Goal: Transaction & Acquisition: Obtain resource

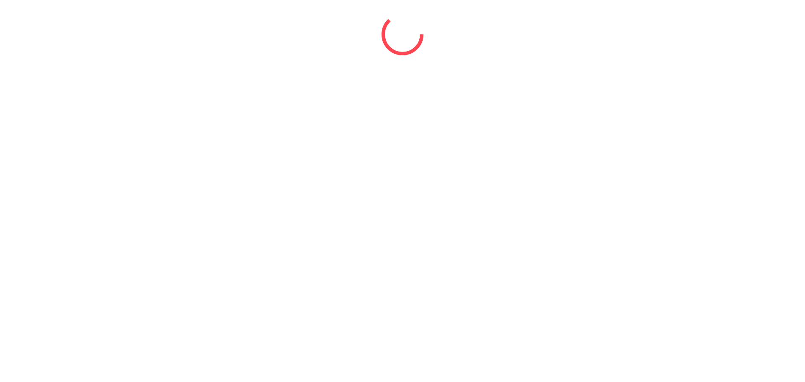
select select "*"
select select "****"
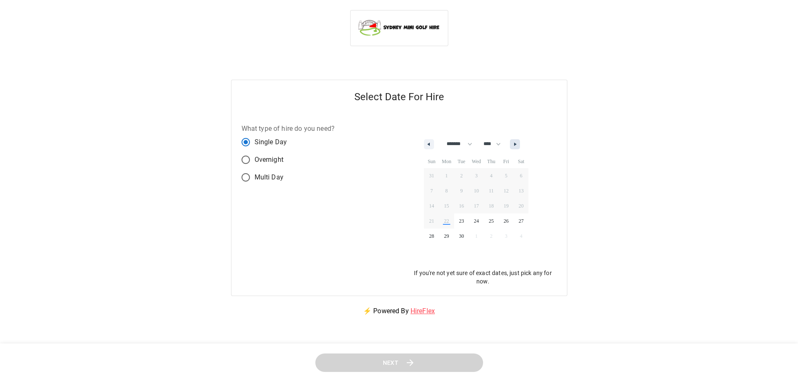
click at [518, 140] on button "button" at bounding box center [515, 144] width 10 height 10
select select "*"
click at [493, 189] on span "9" at bounding box center [491, 190] width 15 height 11
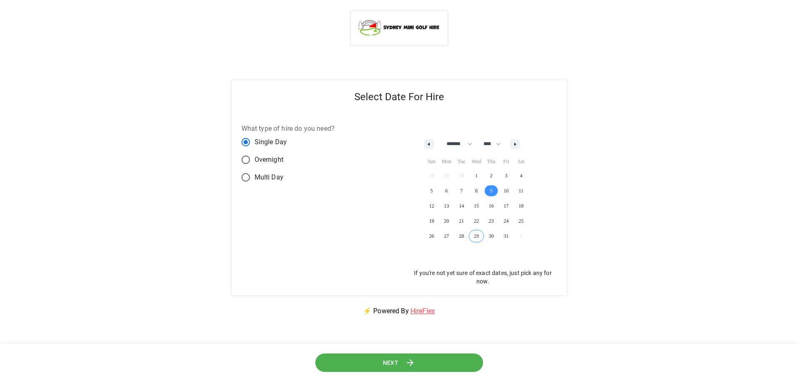
click at [423, 362] on button "Next" at bounding box center [399, 363] width 168 height 19
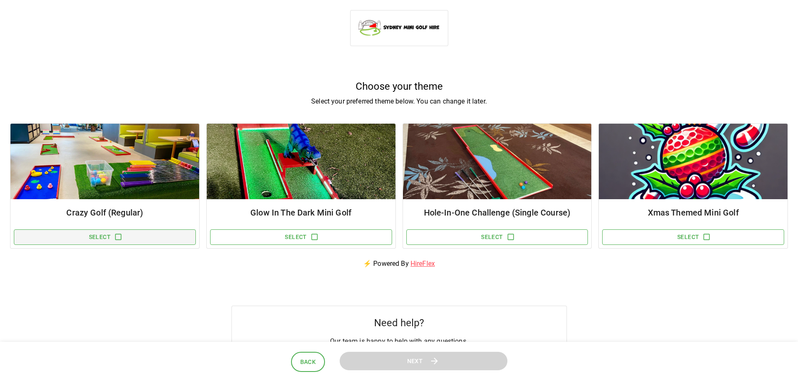
click at [78, 233] on button "Select" at bounding box center [105, 237] width 182 height 16
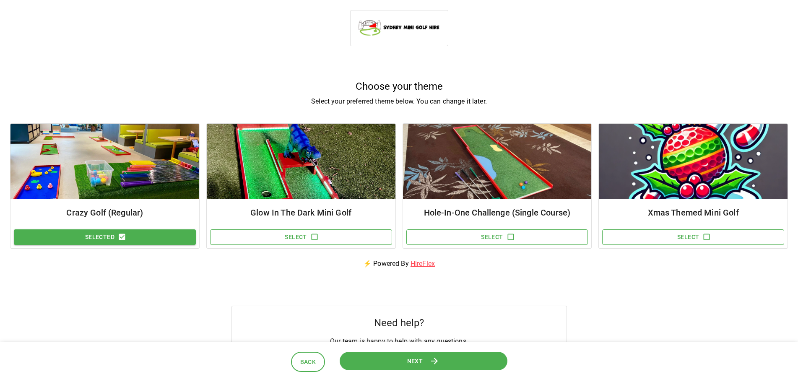
click at [455, 358] on button "Next" at bounding box center [423, 360] width 168 height 19
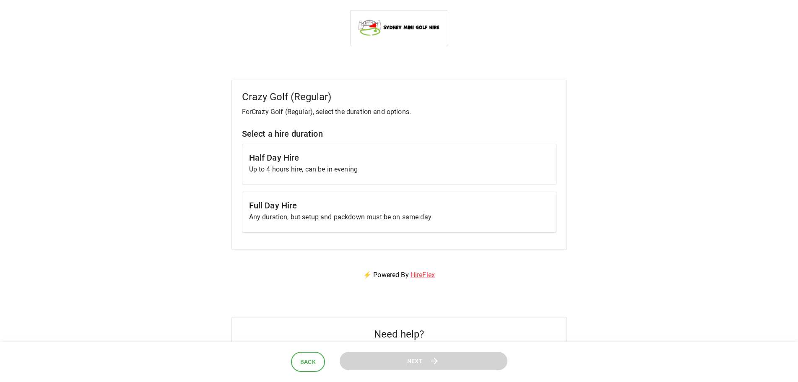
click at [380, 203] on h6 "Full Day Hire" at bounding box center [399, 205] width 300 height 13
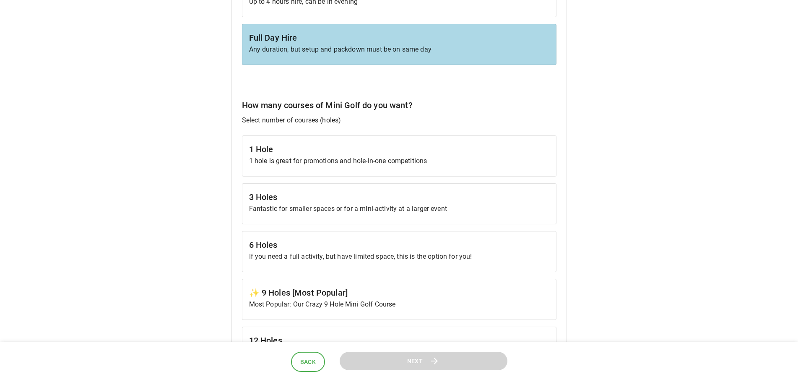
scroll to position [210, 0]
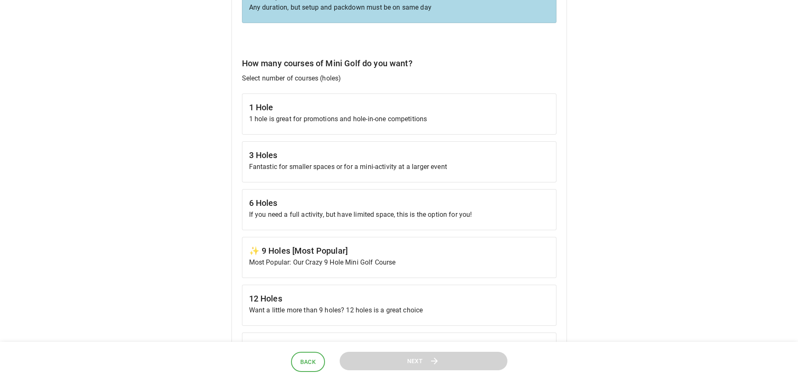
click at [374, 265] on p "Most Popular: Our Crazy 9 Hole Mini Golf Course" at bounding box center [399, 262] width 300 height 10
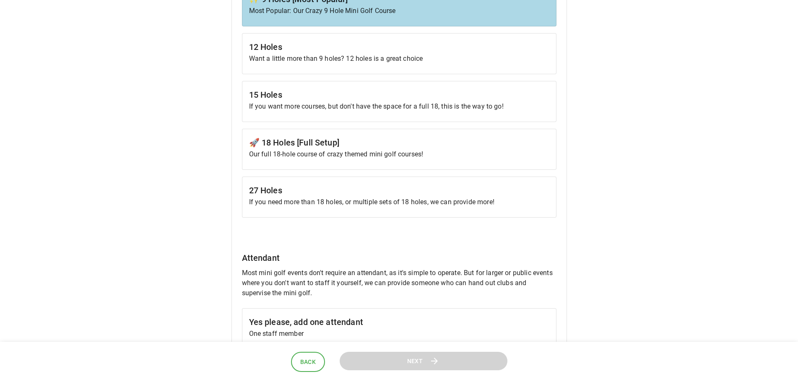
scroll to position [587, 0]
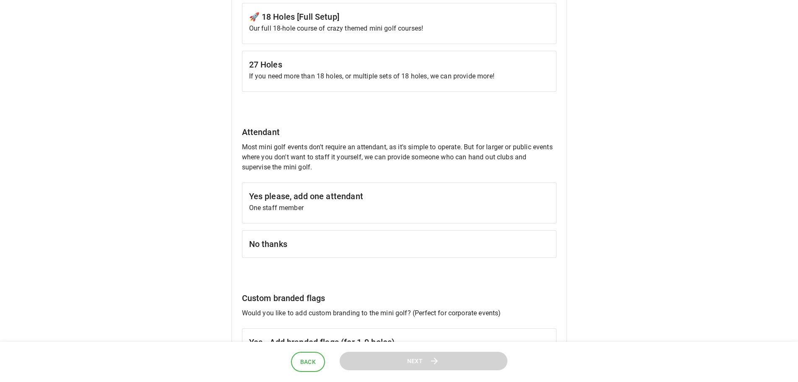
click at [351, 246] on h6 "No thanks" at bounding box center [399, 243] width 300 height 13
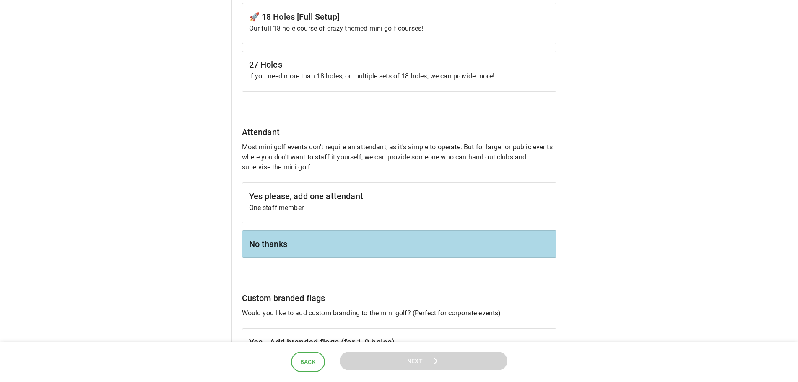
scroll to position [713, 0]
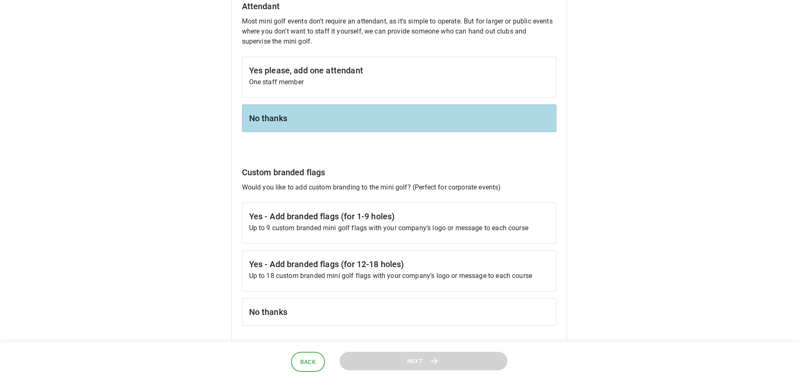
click at [326, 309] on h6 "No thanks" at bounding box center [399, 311] width 300 height 13
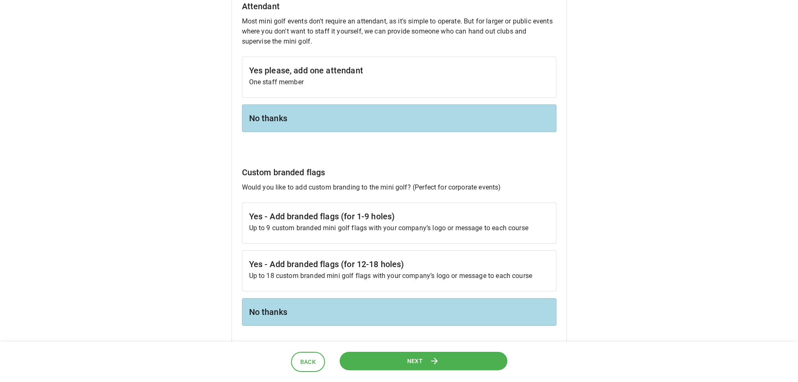
scroll to position [839, 0]
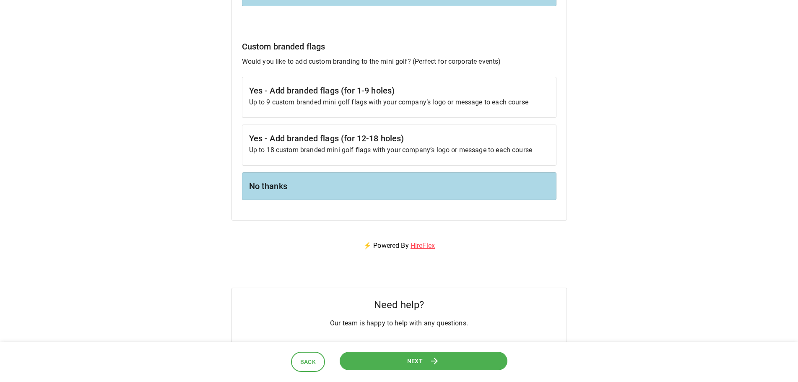
click at [386, 357] on button "Next" at bounding box center [424, 361] width 168 height 19
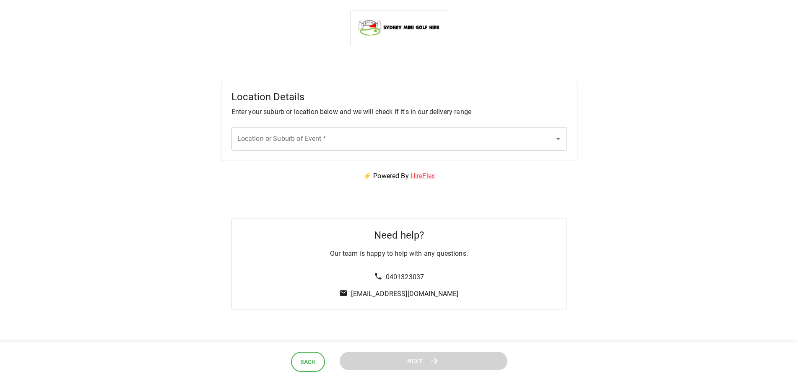
click at [409, 142] on input "Location or Suburb of Event   *" at bounding box center [392, 139] width 315 height 16
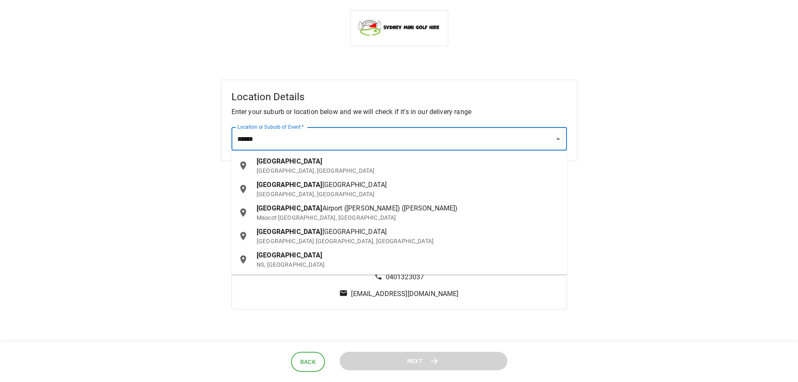
click at [281, 164] on div "[GEOGRAPHIC_DATA] [GEOGRAPHIC_DATA], [GEOGRAPHIC_DATA]" at bounding box center [409, 165] width 304 height 18
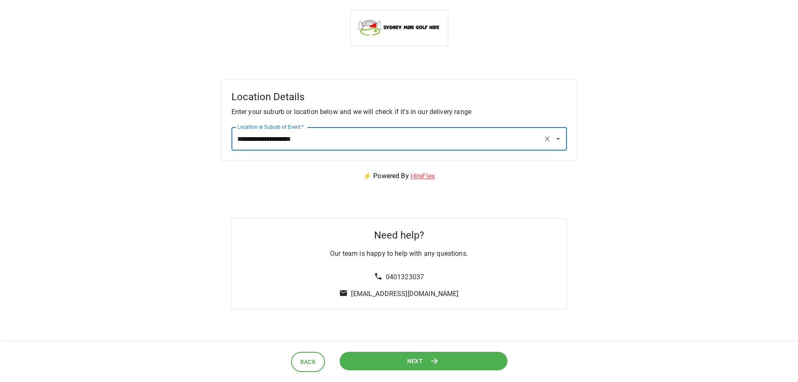
type input "**********"
click at [379, 365] on button "Next" at bounding box center [423, 360] width 168 height 19
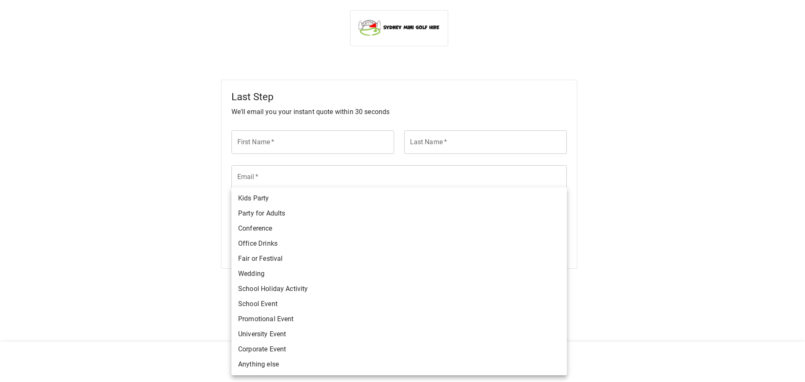
click at [555, 245] on body "Last Step We'll email you your instant quote within 30 seconds First Name   * F…" at bounding box center [402, 213] width 805 height 427
click at [255, 366] on li "Anything else" at bounding box center [398, 364] width 335 height 15
type input "**********"
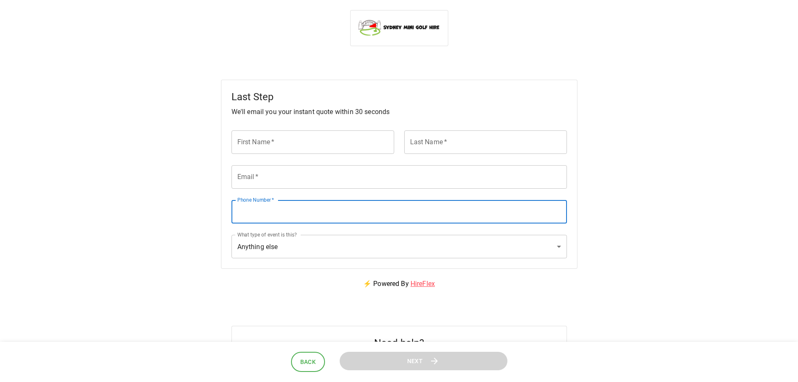
click at [281, 215] on input "Phone Number   *" at bounding box center [398, 211] width 335 height 23
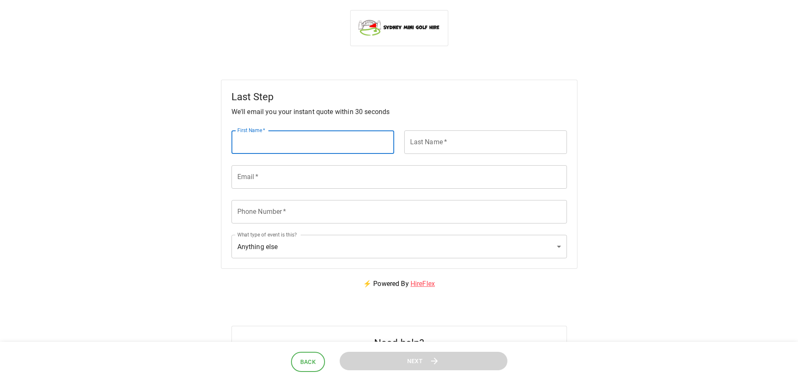
click at [270, 134] on input "First Name   *" at bounding box center [312, 141] width 163 height 23
type input "*****"
click at [462, 138] on input "Last Name   *" at bounding box center [485, 141] width 163 height 23
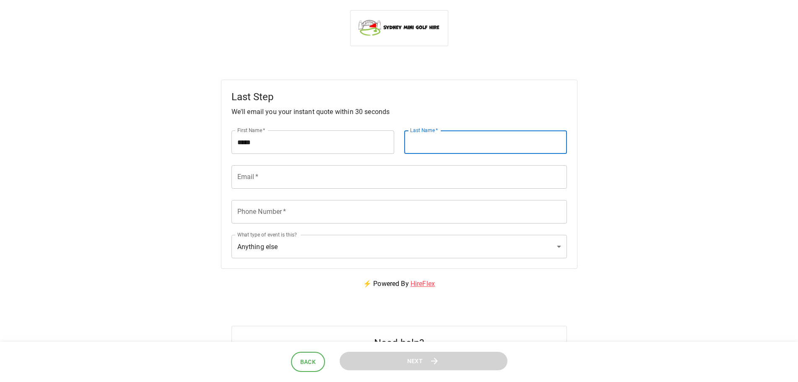
type input "********"
click at [250, 190] on div "Email   * Email   *" at bounding box center [394, 172] width 346 height 35
click at [251, 181] on input "Email   *" at bounding box center [398, 176] width 335 height 23
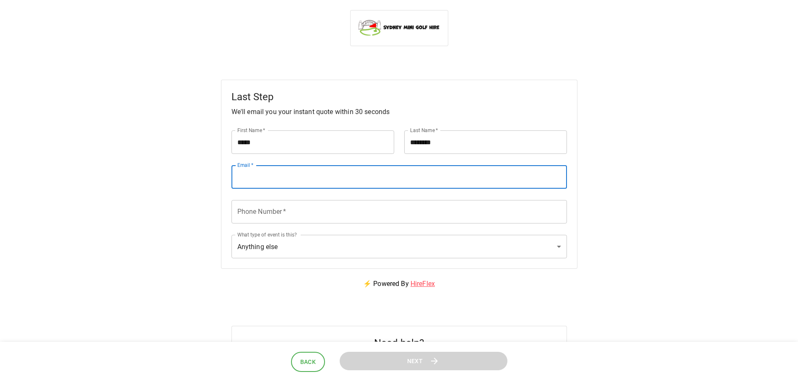
type input "**********"
click at [257, 216] on input "Phone Number   *" at bounding box center [398, 211] width 335 height 23
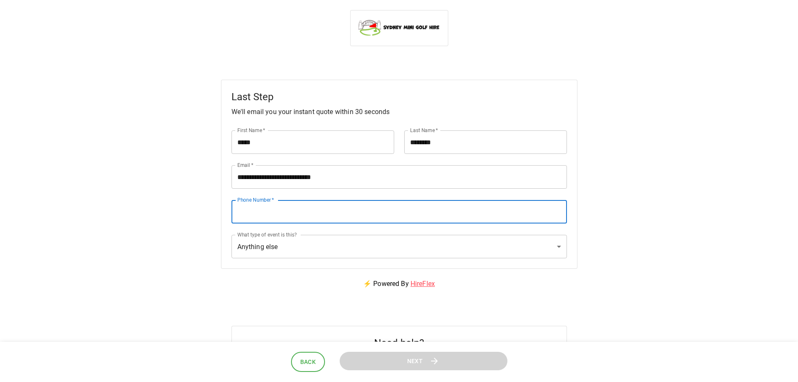
type input "**********"
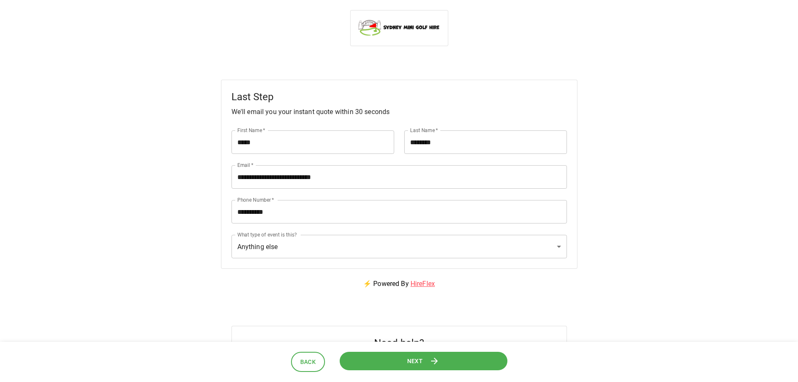
click at [372, 355] on button "Next" at bounding box center [424, 361] width 168 height 19
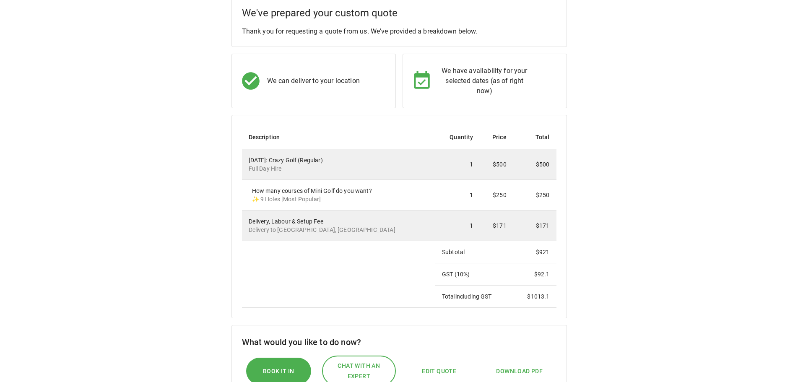
scroll to position [168, 0]
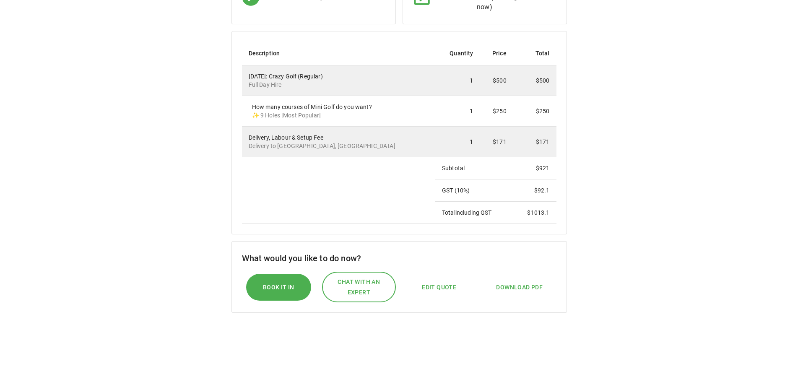
click at [436, 283] on span "Edit Quote" at bounding box center [439, 287] width 34 height 10
select select "*"
select select "****"
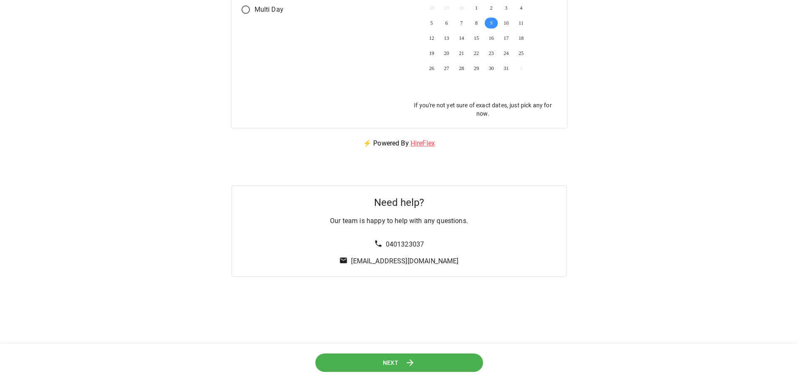
scroll to position [0, 0]
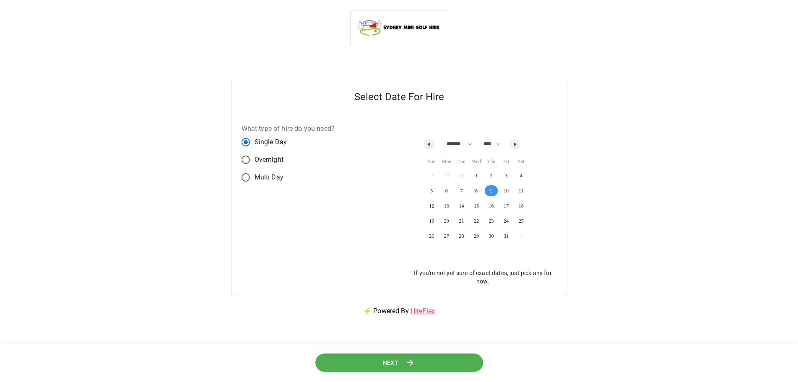
click at [427, 367] on button "Next" at bounding box center [399, 363] width 168 height 19
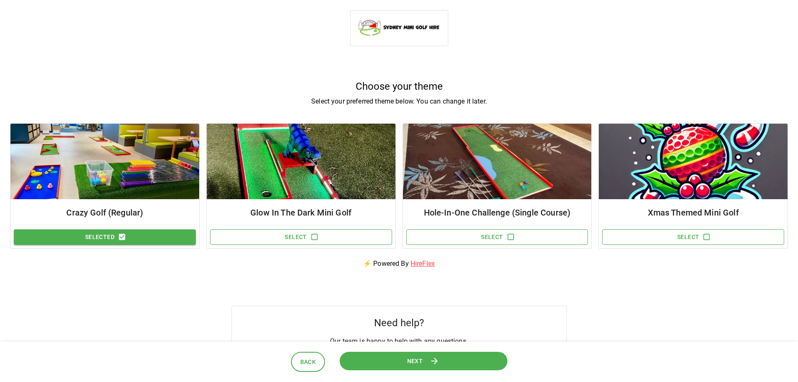
click at [425, 361] on button "Next" at bounding box center [423, 360] width 168 height 19
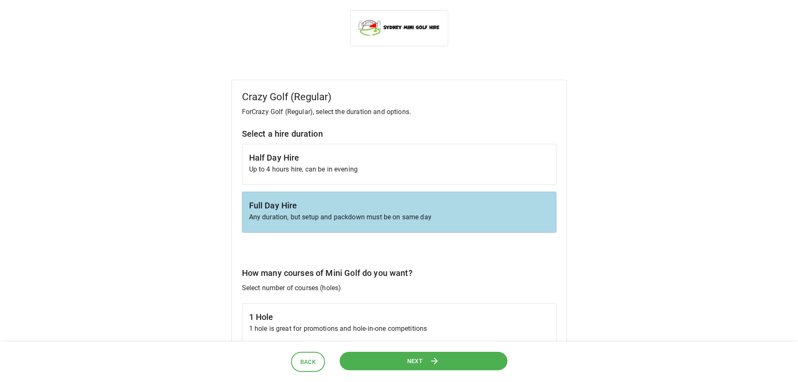
click at [337, 157] on h6 "Half Day Hire" at bounding box center [399, 157] width 300 height 13
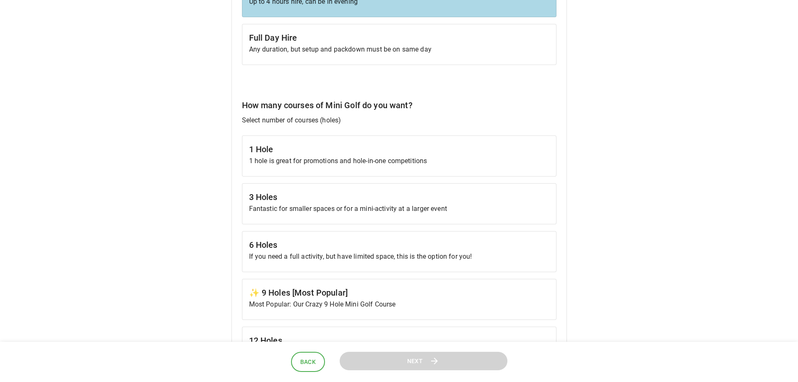
scroll to position [335, 0]
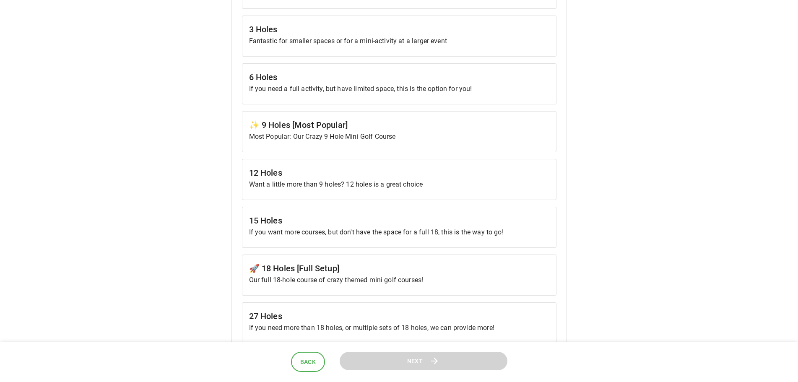
click at [359, 138] on p "Most Popular: Our Crazy 9 Hole Mini Golf Course" at bounding box center [399, 137] width 300 height 10
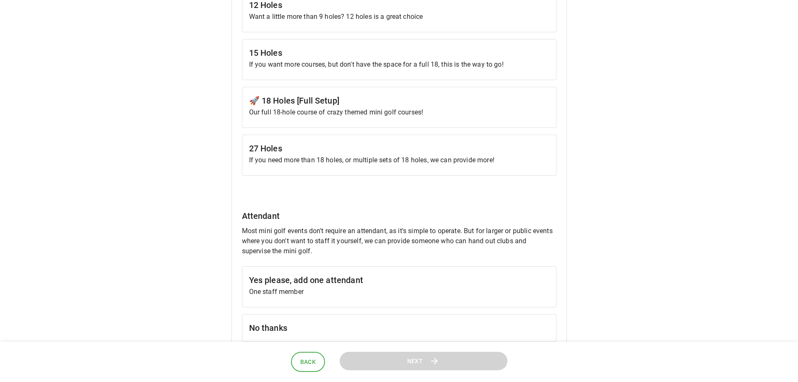
scroll to position [671, 0]
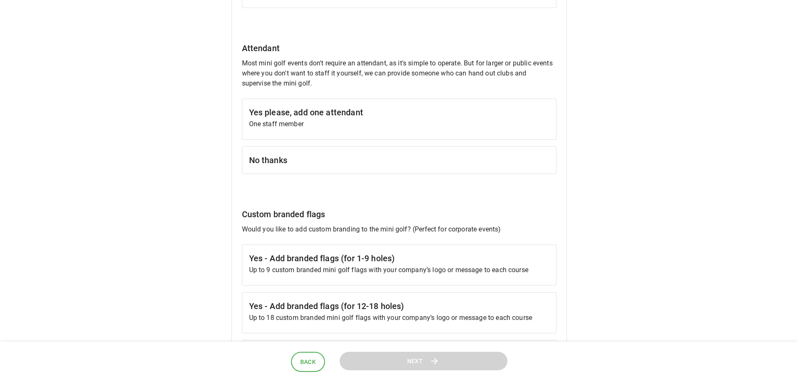
click at [311, 164] on h6 "No thanks" at bounding box center [399, 159] width 300 height 13
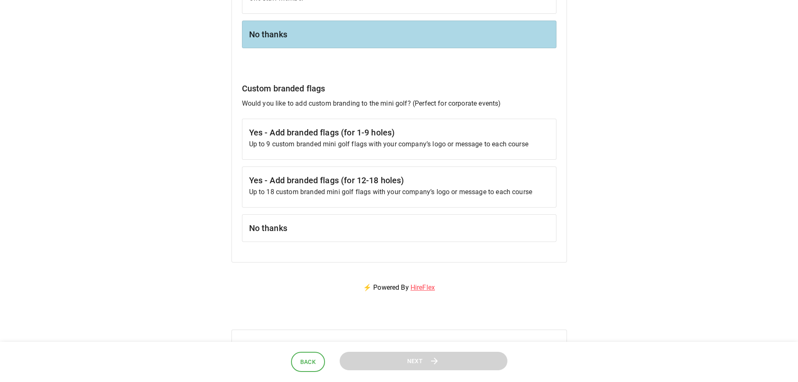
scroll to position [839, 0]
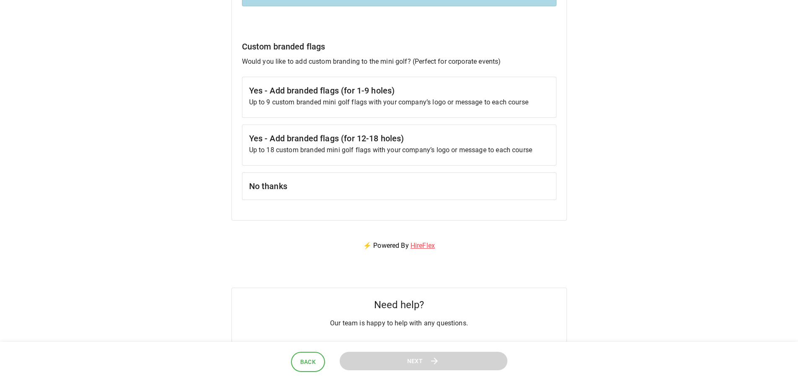
click at [311, 183] on h6 "No thanks" at bounding box center [399, 185] width 300 height 13
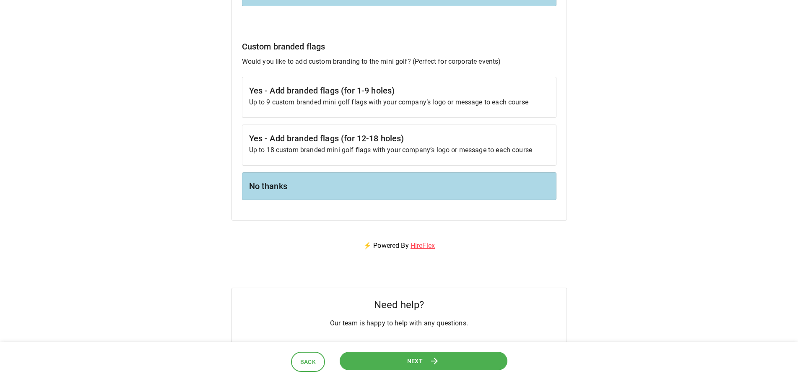
click at [387, 360] on button "Next" at bounding box center [424, 361] width 168 height 19
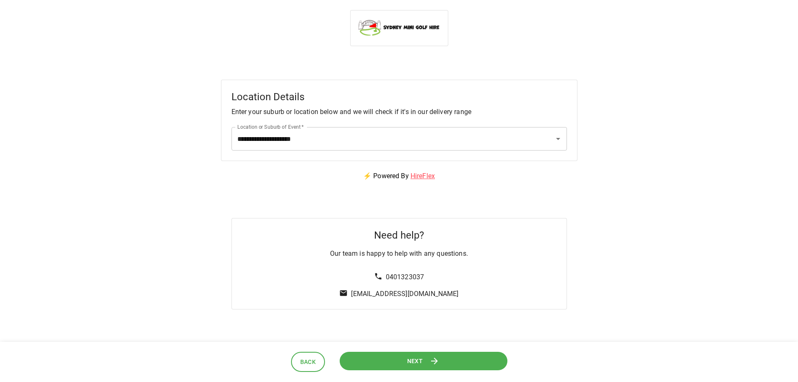
click at [408, 357] on span "Next" at bounding box center [415, 361] width 16 height 10
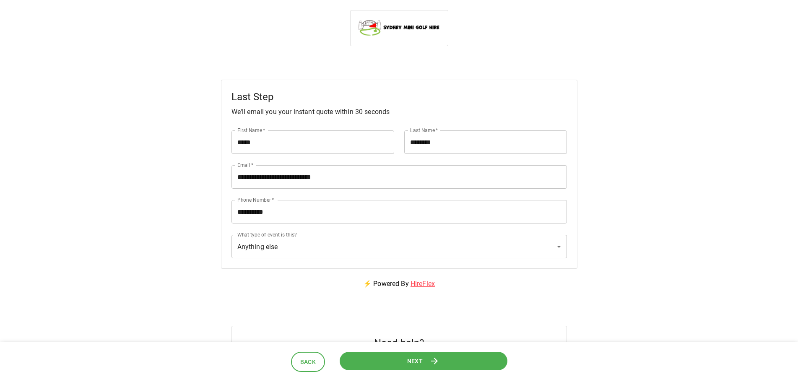
click at [408, 363] on span "Next" at bounding box center [415, 361] width 16 height 10
